Goal: Transaction & Acquisition: Subscribe to service/newsletter

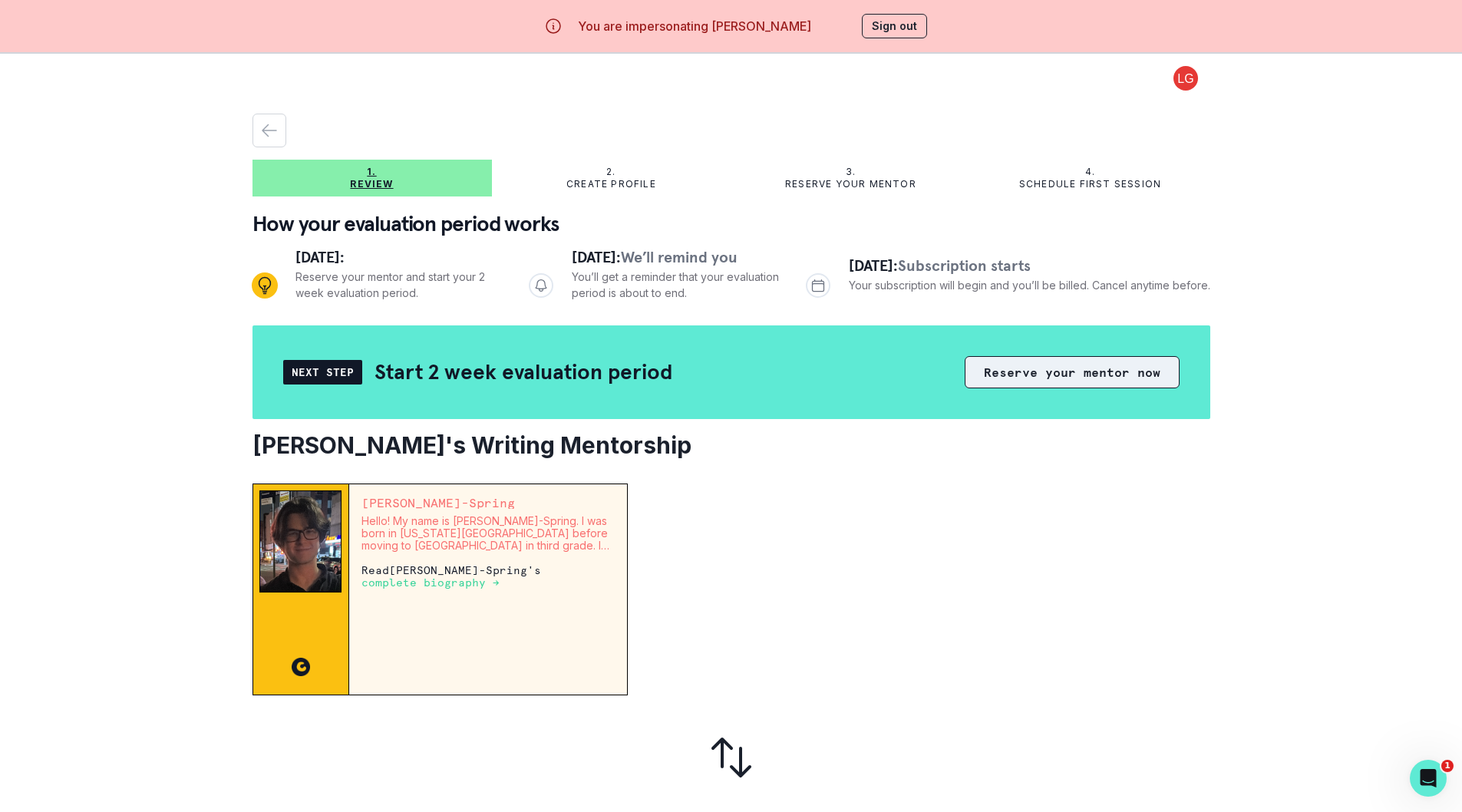
click at [1034, 370] on button "Reserve your mentor now" at bounding box center [1071, 372] width 215 height 32
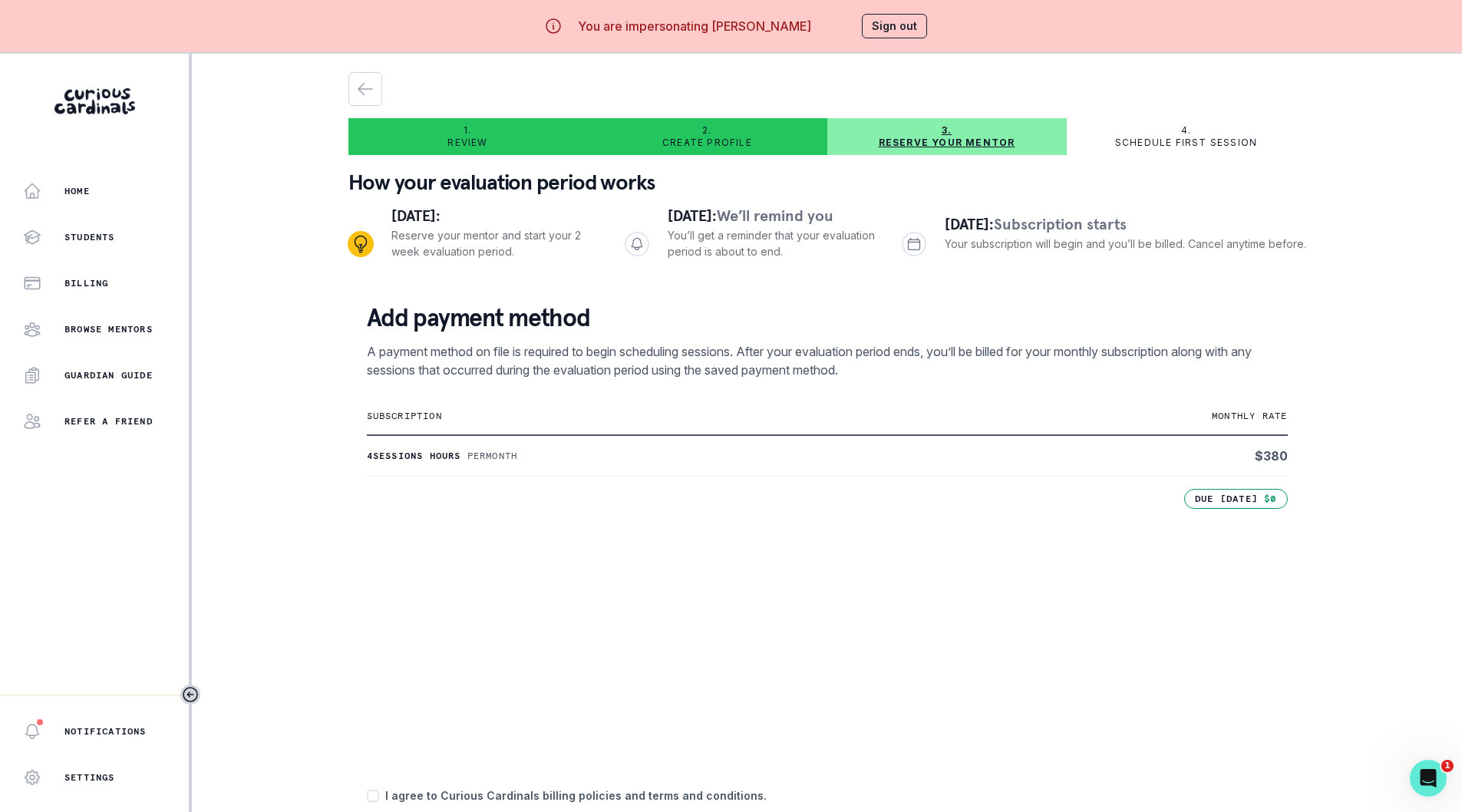
click at [901, 35] on button "Sign out" at bounding box center [895, 26] width 65 height 25
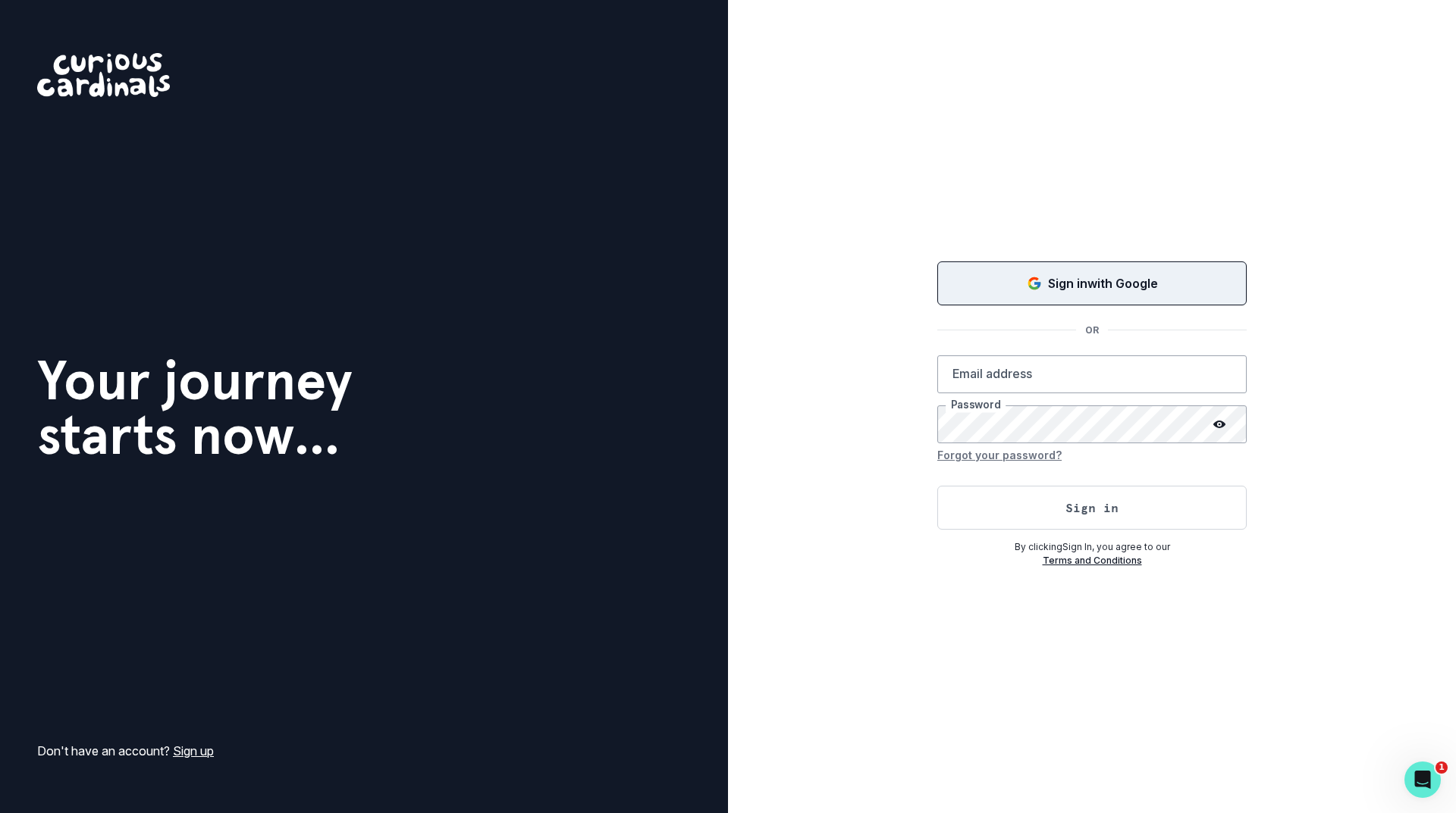
click at [1053, 276] on p "Sign in with Google" at bounding box center [1103, 283] width 110 height 18
